Goal: Navigation & Orientation: Find specific page/section

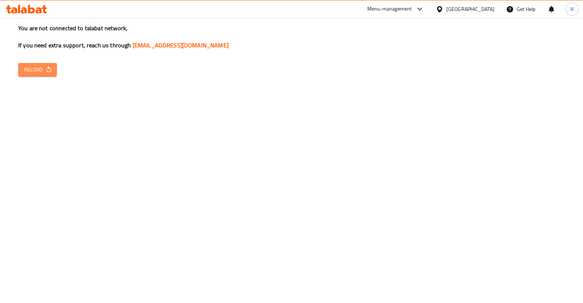
click at [40, 65] on span "Reload" at bounding box center [37, 69] width 27 height 9
click at [35, 63] on button "Reload" at bounding box center [37, 69] width 39 height 13
